Goal: Task Accomplishment & Management: Use online tool/utility

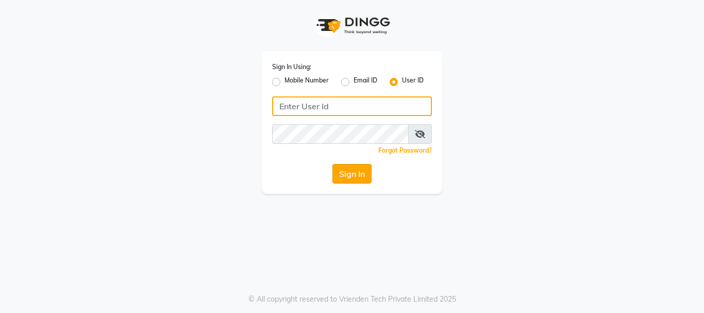
type input "blossom@123"
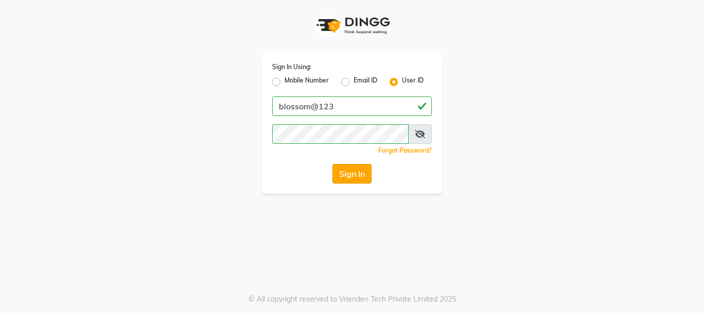
click at [355, 174] on button "Sign In" at bounding box center [351, 174] width 39 height 20
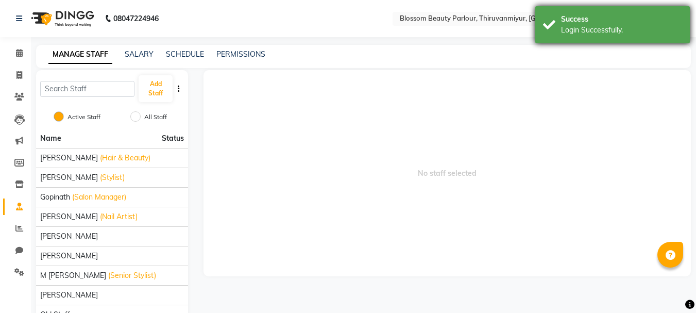
select select "en"
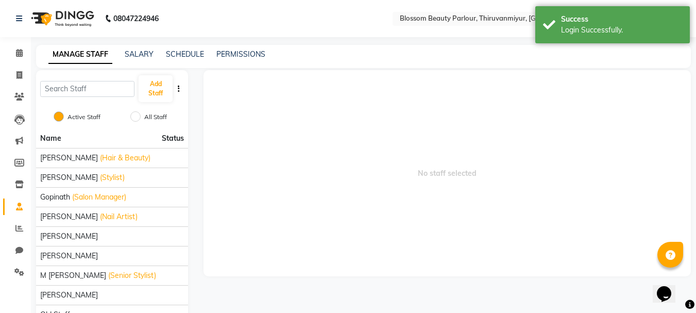
click at [357, 18] on nav "08047224946 Select Location × Blossom Beauty Parlour, Thiruvanmiyur, Kottivakka…" at bounding box center [348, 18] width 696 height 37
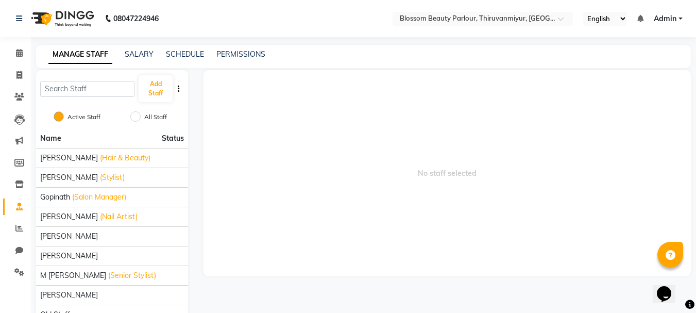
click at [617, 23] on select "English ENGLISH Español العربية मराठी हिंदी ગુજરાતી தமிழ் 中文" at bounding box center [605, 19] width 44 height 14
click at [557, 33] on nav "08047224946 Select Location × Blossom Beauty Parlour, Thiruvanmiyur, Kottivakka…" at bounding box center [348, 18] width 696 height 37
click at [614, 20] on select "English ENGLISH Español العربية मराठी हिंदी ગુજરાતી தமிழ் 中文" at bounding box center [605, 19] width 44 height 14
click at [601, 20] on select "English ENGLISH Español العربية मराठी हिंदी ગુજરાતી தமிழ் 中文" at bounding box center [605, 19] width 44 height 14
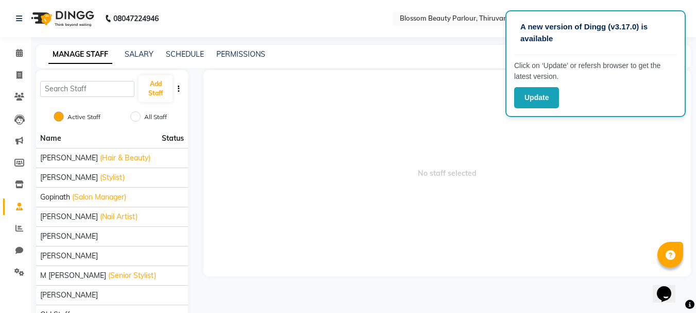
click at [405, 56] on div "MANAGE STAFF SALARY SCHEDULE PERMISSIONS" at bounding box center [357, 54] width 643 height 11
click at [540, 97] on button "Update" at bounding box center [536, 97] width 45 height 21
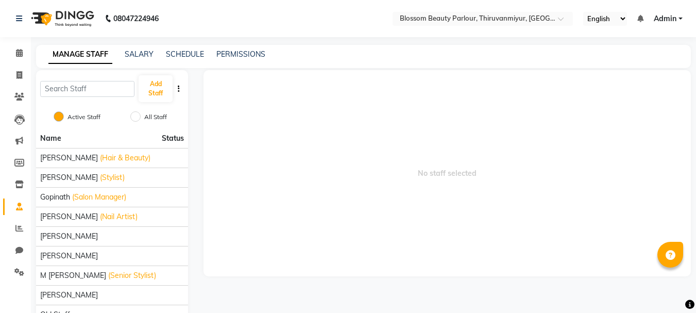
click at [617, 22] on select "English ENGLISH Español العربية मराठी हिंदी ગુજરાતી தமிழ் 中文" at bounding box center [605, 19] width 44 height 14
click at [613, 16] on select "English ENGLISH Español العربية मराठी हिंदी ગુજરાતી தமிழ் 中文" at bounding box center [605, 19] width 44 height 14
click at [584, 12] on select "English ENGLISH Español العربية मराठी हिंदी ગુજરાતી தமிழ் 中文" at bounding box center [605, 19] width 44 height 14
click at [618, 20] on select "English ENGLISH Español العربية मराठी हिंदी ગુજરાતી தமிழ் 中文" at bounding box center [605, 19] width 44 height 14
click at [584, 12] on select "English ENGLISH Español العربية मराठी हिंदी ગુજરાતી தமிழ் 中文" at bounding box center [605, 19] width 44 height 14
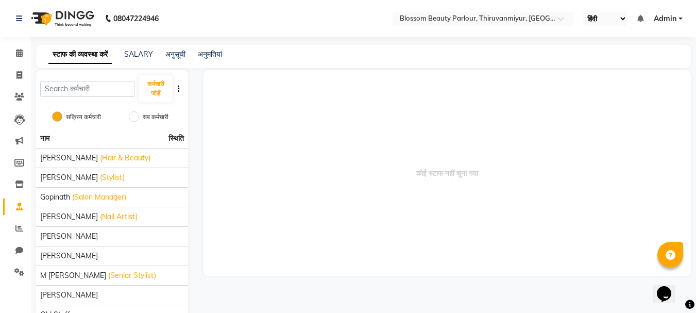
click at [608, 22] on select "English ENGLISH Español العربية मराठी हिंदी ગુજરાતી தமிழ் 中文" at bounding box center [605, 19] width 44 height 14
select select "ta"
click at [584, 12] on select "English ENGLISH Español العربية मराठी हिंदी ગુજરાતી தமிழ் 中文" at bounding box center [605, 19] width 44 height 14
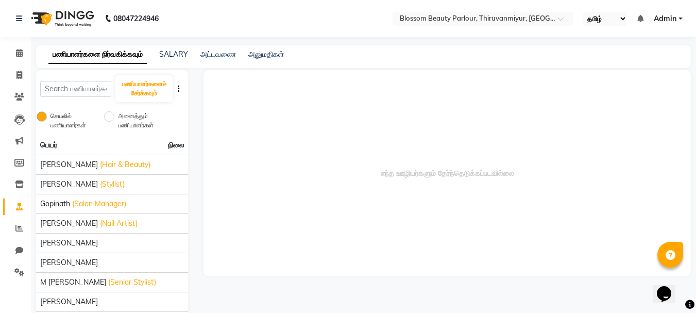
click at [617, 18] on select "English ENGLISH Español العربية मराठी हिंदी ગુજરાતી தமிழ் 中文" at bounding box center [605, 19] width 44 height 14
click at [18, 53] on icon at bounding box center [19, 53] width 7 height 8
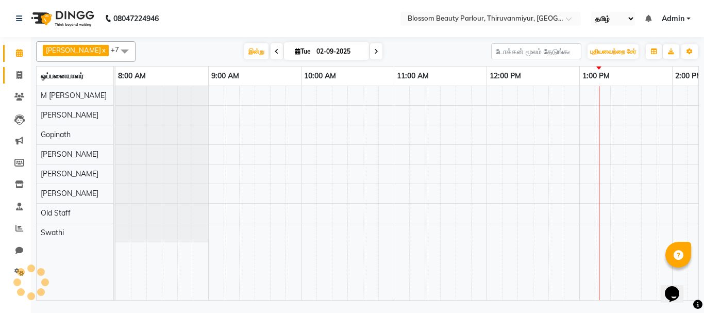
click at [22, 70] on span at bounding box center [19, 76] width 18 height 12
select select "service"
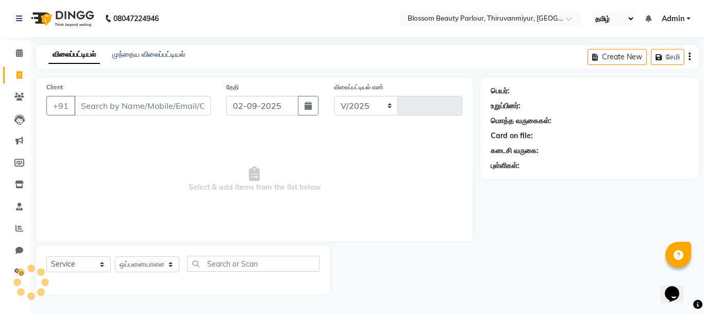
select select "8454"
type input "0185"
select select "85638"
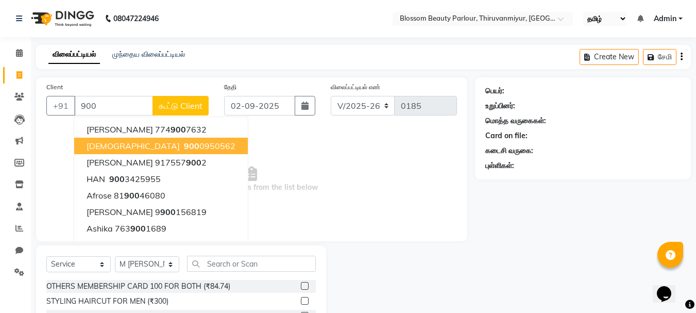
click at [112, 141] on button "SHIVA 900 0950562" at bounding box center [161, 146] width 174 height 16
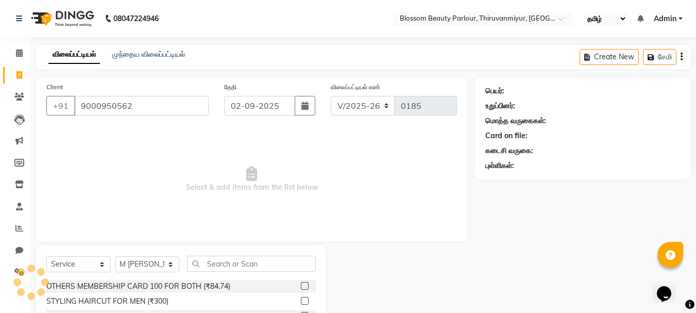
type input "9000950562"
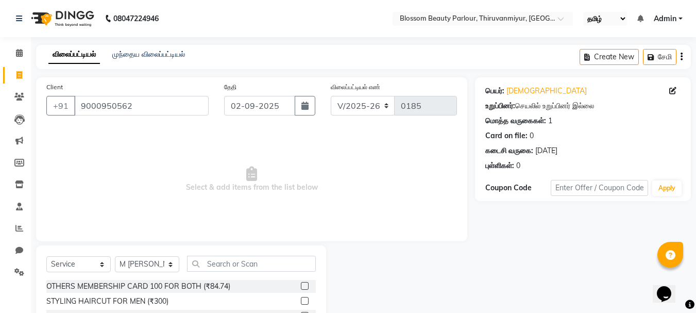
scroll to position [3, 0]
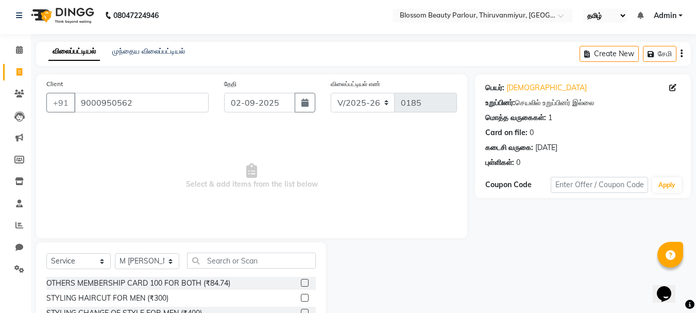
click at [667, 20] on span "Admin" at bounding box center [665, 15] width 23 height 11
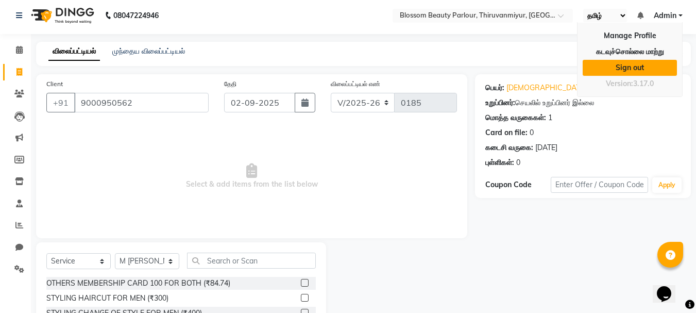
click at [625, 76] on link "Sign out" at bounding box center [630, 68] width 94 height 16
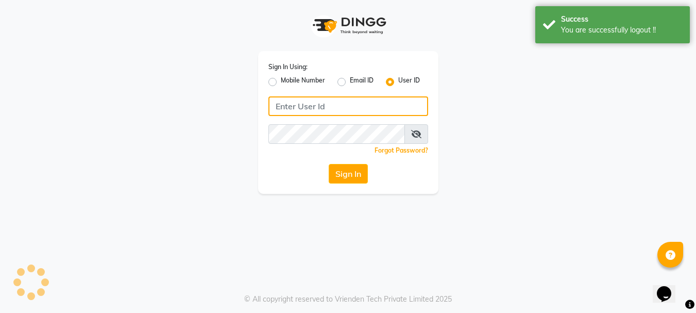
type input "blossom@123"
